Goal: Information Seeking & Learning: Learn about a topic

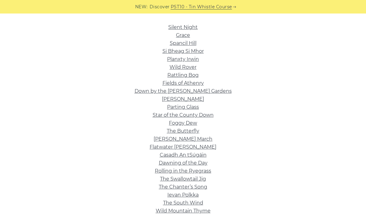
scroll to position [142, 0]
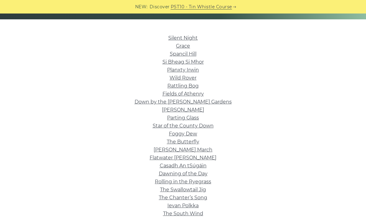
click at [173, 38] on link "Silent Night" at bounding box center [182, 38] width 29 height 6
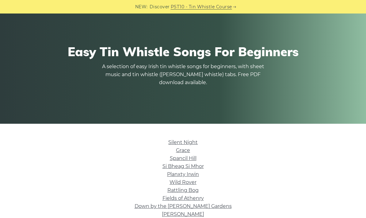
scroll to position [37, 0]
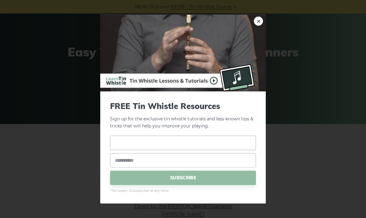
click at [126, 140] on input "text" at bounding box center [183, 142] width 146 height 14
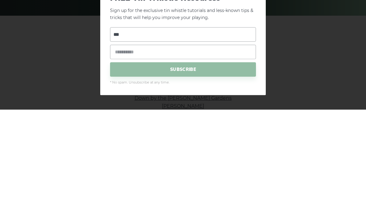
type input "***"
click at [124, 153] on input "email" at bounding box center [183, 160] width 146 height 14
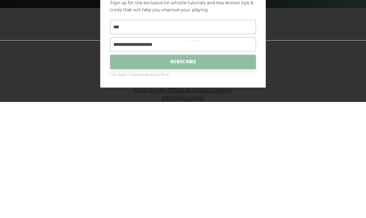
click at [128, 153] on input "**********" at bounding box center [183, 160] width 146 height 14
type input "**********"
click at [131, 170] on span "SUBSCRIBE" at bounding box center [183, 177] width 146 height 14
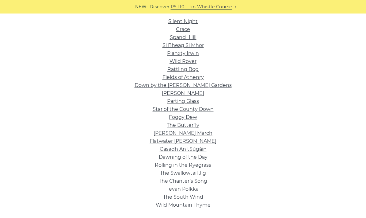
scroll to position [158, 0]
click at [183, 32] on link "Grace" at bounding box center [183, 30] width 14 height 6
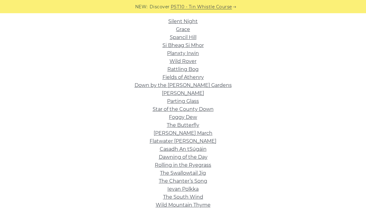
click at [179, 62] on link "Wild Rover" at bounding box center [182, 62] width 27 height 6
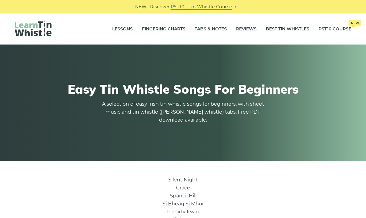
scroll to position [183, 0]
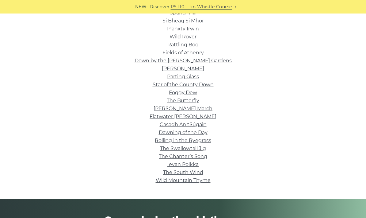
click at [181, 100] on link "The Butterfly" at bounding box center [183, 100] width 32 height 6
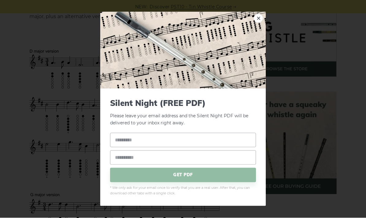
scroll to position [201, 0]
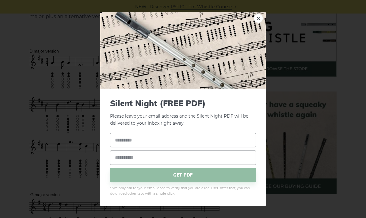
click at [256, 17] on link "×" at bounding box center [258, 18] width 9 height 9
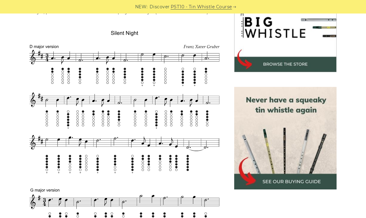
scroll to position [198, 0]
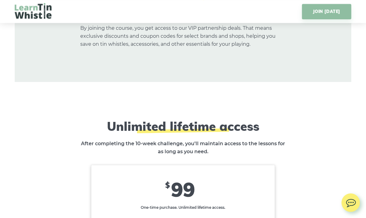
scroll to position [3721, 0]
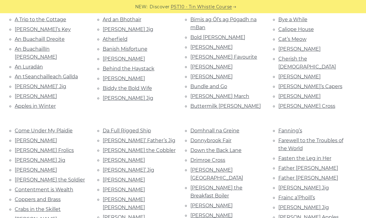
scroll to position [170, 0]
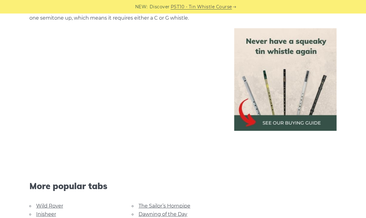
scroll to position [1369, 0]
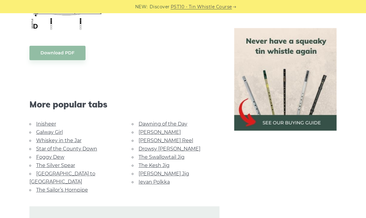
scroll to position [523, 0]
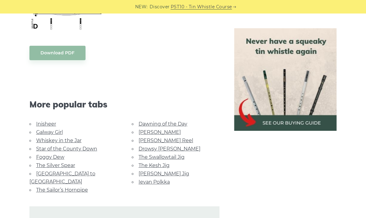
click at [43, 139] on link "Whiskey in the Jar" at bounding box center [58, 140] width 45 height 6
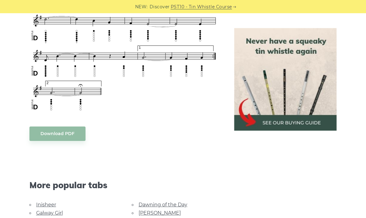
scroll to position [420, 0]
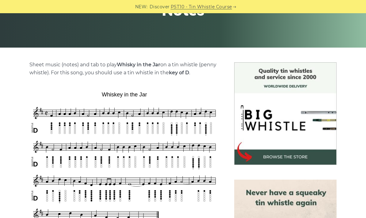
scroll to position [95, 0]
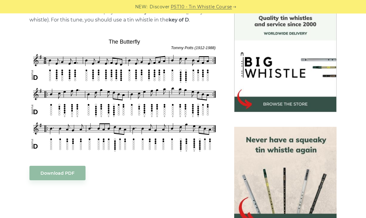
scroll to position [174, 0]
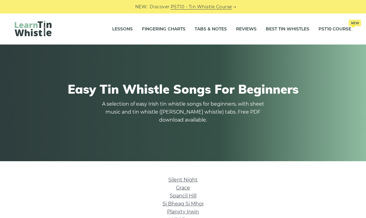
click at [149, 29] on link "Fingering Charts" at bounding box center [164, 28] width 44 height 15
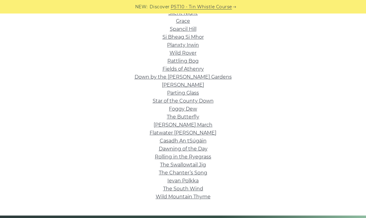
scroll to position [154, 0]
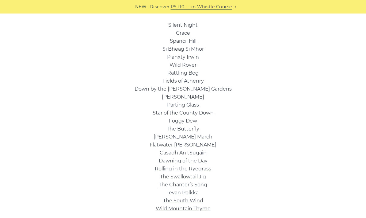
click at [170, 161] on link "Dawning of the Day" at bounding box center [183, 160] width 49 height 6
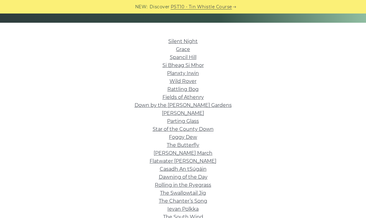
scroll to position [138, 0]
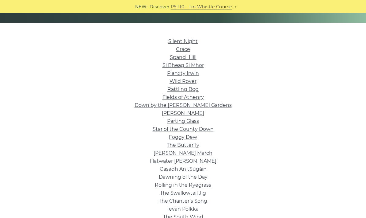
click at [183, 51] on link "Grace" at bounding box center [183, 50] width 14 height 6
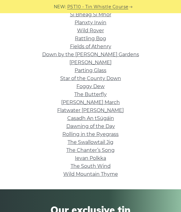
scroll to position [143, 0]
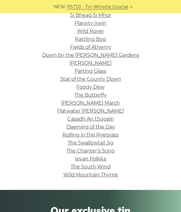
click at [78, 143] on link "The Swallowtail Jig" at bounding box center [91, 143] width 46 height 6
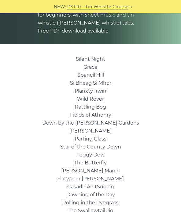
scroll to position [81, 0]
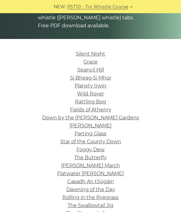
click at [81, 101] on link "Rattling Bog" at bounding box center [90, 102] width 31 height 6
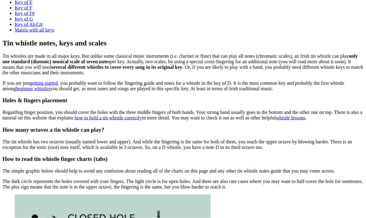
scroll to position [213, 0]
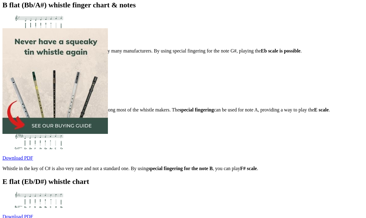
scroll to position [877, 0]
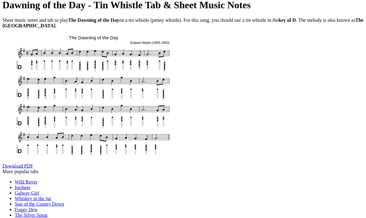
scroll to position [88, 0]
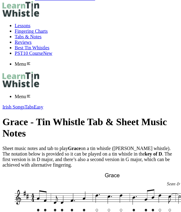
scroll to position [6, 0]
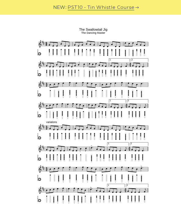
scroll to position [141, 0]
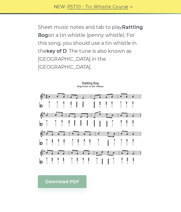
scroll to position [88, 0]
